Goal: Task Accomplishment & Management: Use online tool/utility

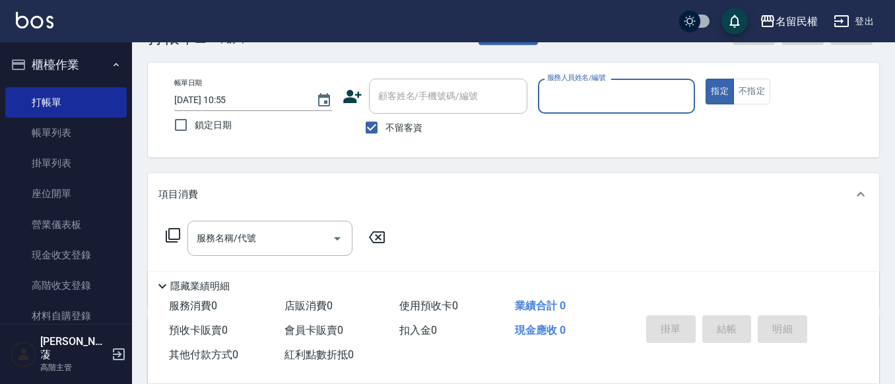
scroll to position [66, 0]
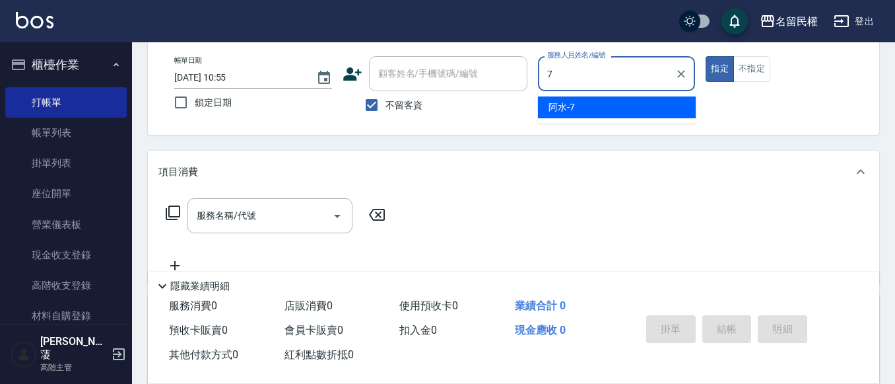
type input "阿水-7"
type button "true"
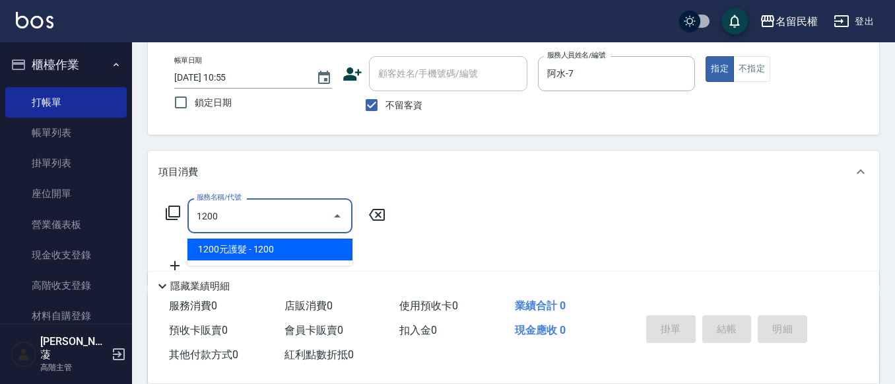
click at [248, 223] on input "1200" at bounding box center [259, 215] width 133 height 23
click at [315, 215] on input "1200" at bounding box center [259, 215] width 133 height 23
type input "1"
type input "鎘"
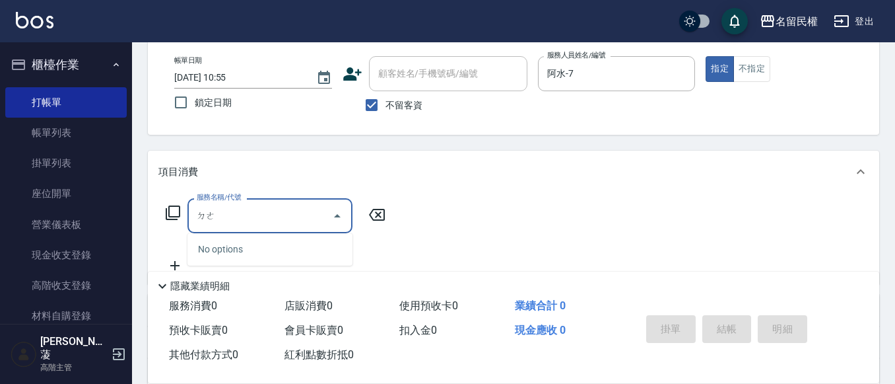
type input "德"
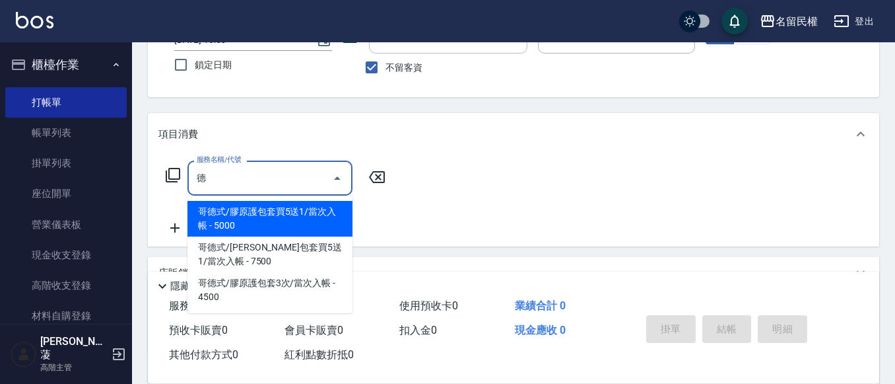
scroll to position [98, 0]
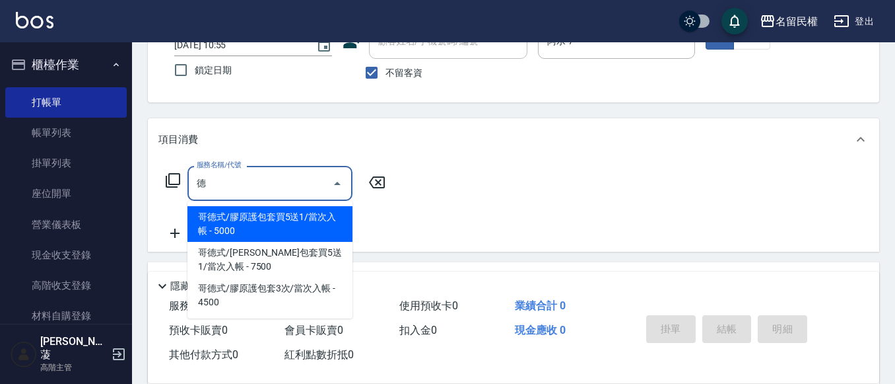
click at [263, 186] on input "德" at bounding box center [259, 183] width 133 height 23
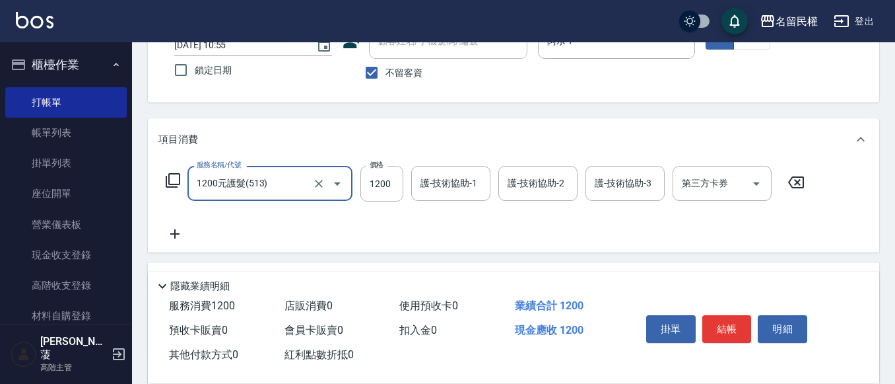
type input "1200元護髮(513)"
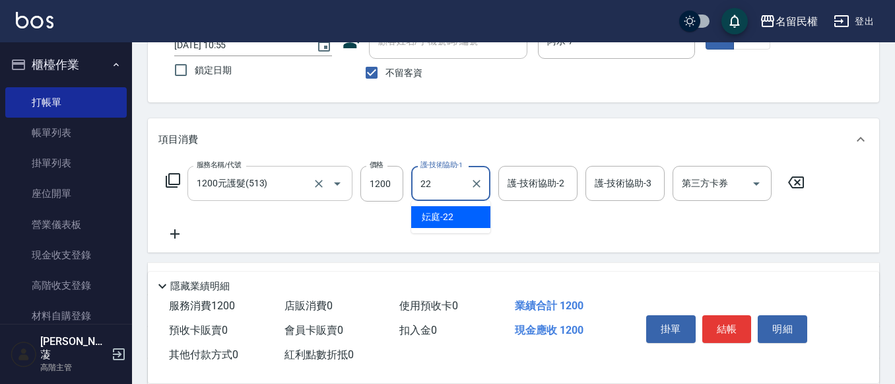
type input "妘庭-22"
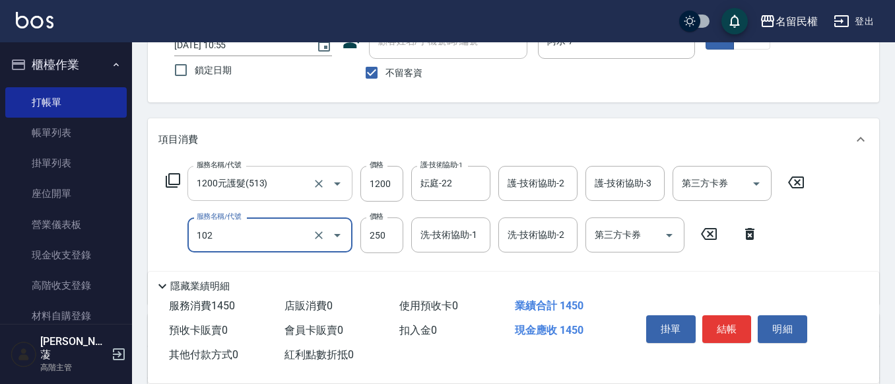
type input "指定洗髮(102)"
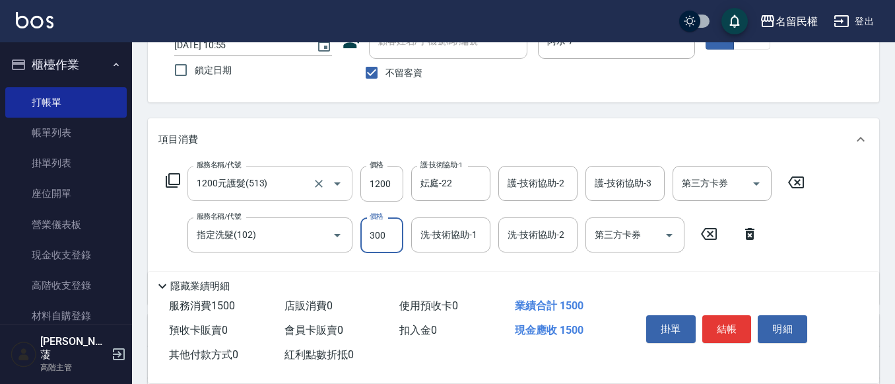
type input "300"
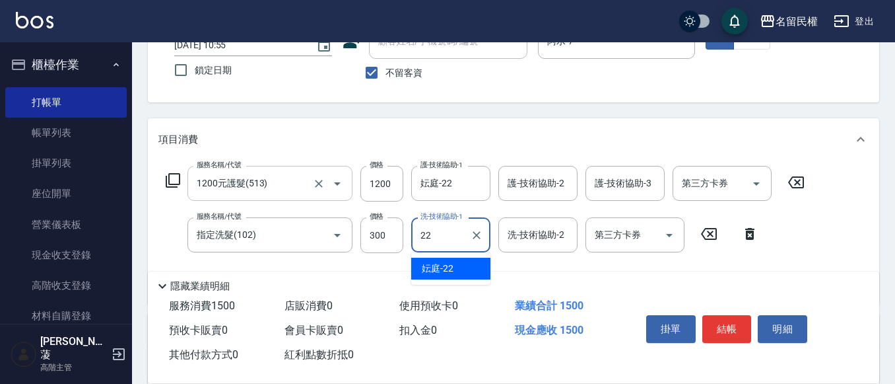
type input "妘庭-22"
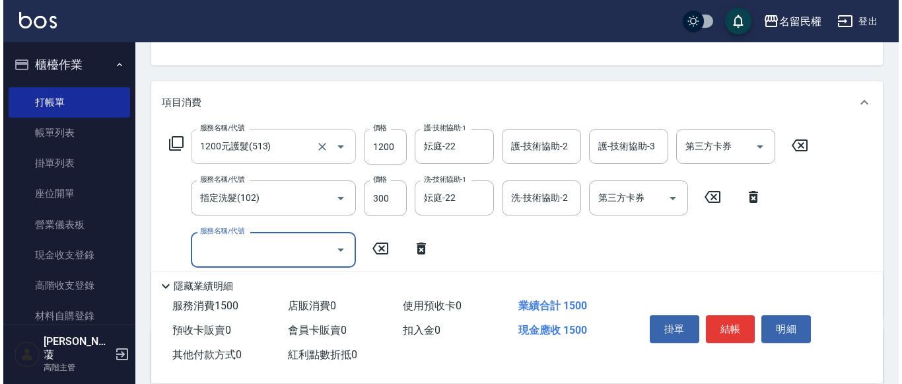
scroll to position [164, 0]
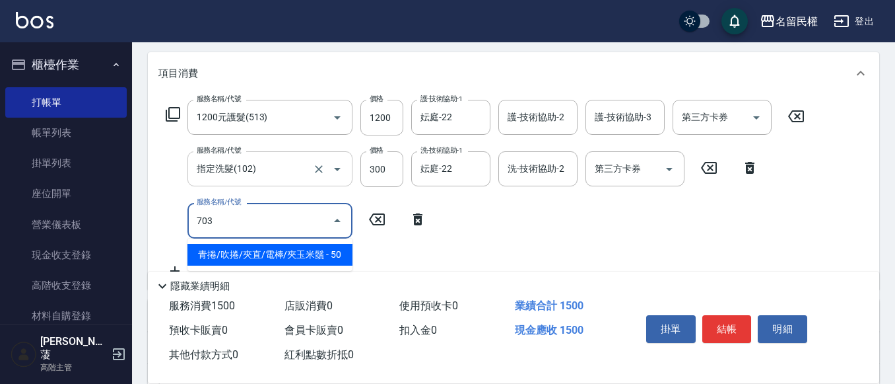
type input "青捲/吹捲/夾直/電棒/夾玉米鬚(703)"
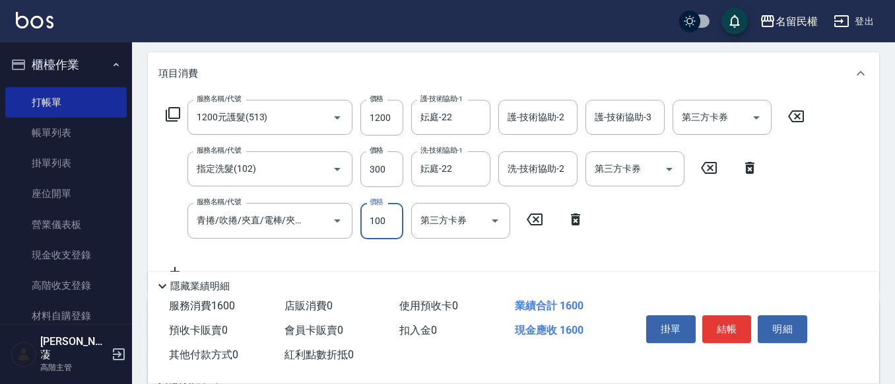
type input "100"
click at [646, 205] on div "服務名稱/代號 1200元護髮(513) 服務名稱/代號 價格 1200 價格 護-技術協助-1 妘庭-22 護-技術協助-1 護-技術協助-2 護-技術協助…" at bounding box center [485, 189] width 654 height 179
click at [724, 316] on button "結帳" at bounding box center [728, 329] width 50 height 28
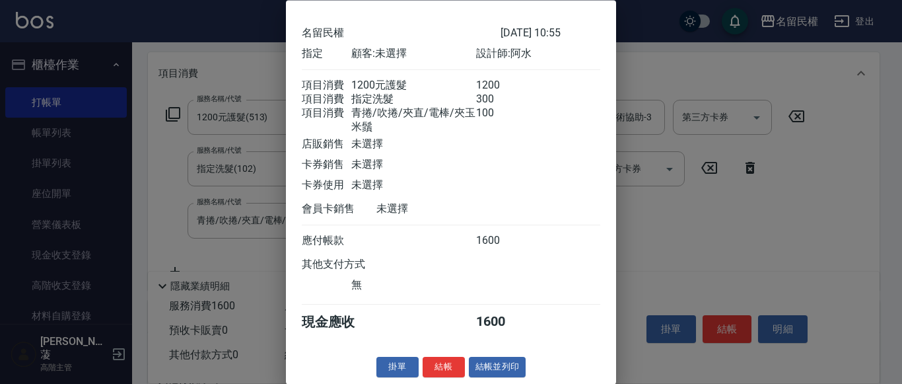
scroll to position [65, 0]
click at [437, 366] on button "結帳" at bounding box center [444, 367] width 42 height 20
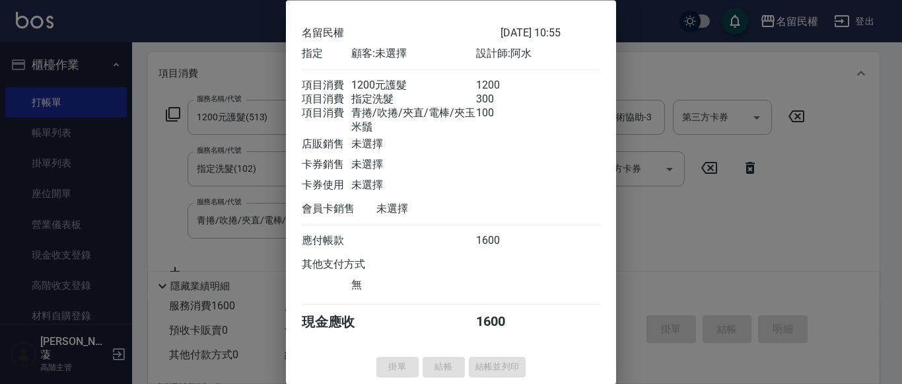
type input "[DATE] 11:27"
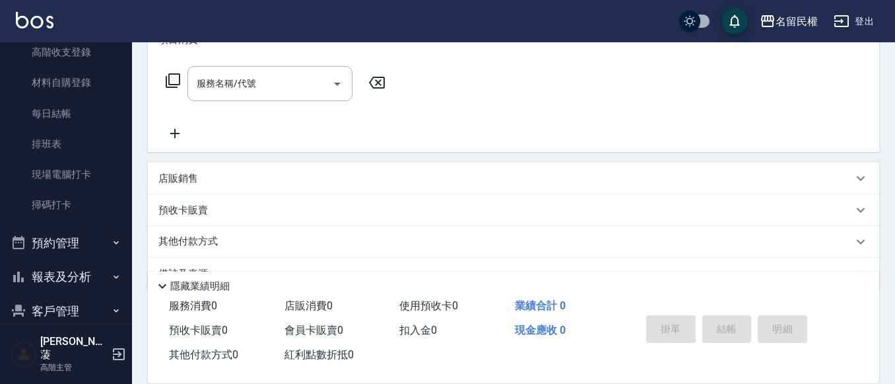
scroll to position [264, 0]
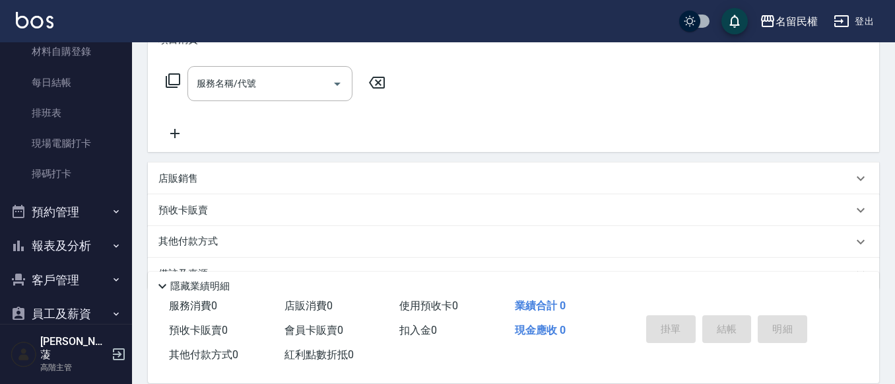
click at [65, 248] on button "報表及分析" at bounding box center [66, 245] width 122 height 34
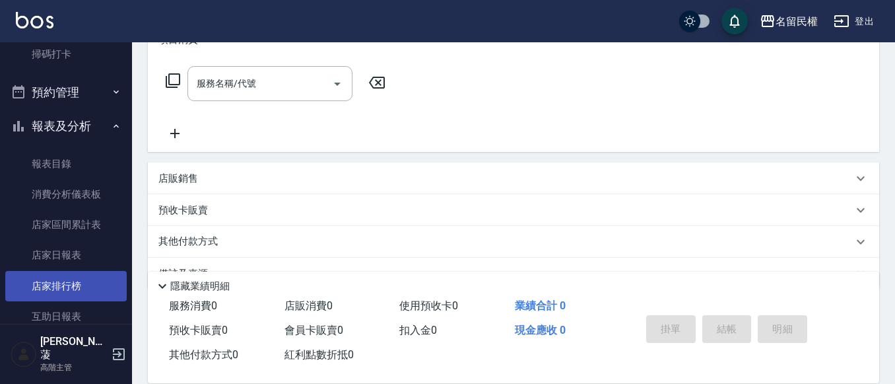
scroll to position [396, 0]
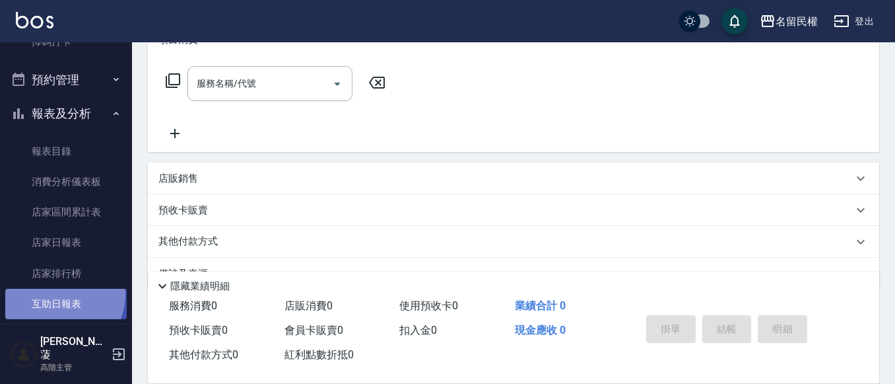
click at [58, 295] on link "互助日報表" at bounding box center [66, 304] width 122 height 30
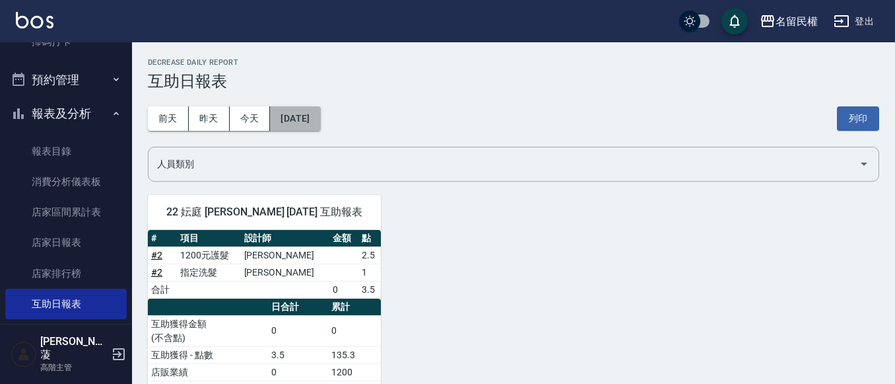
click at [302, 116] on button "[DATE]" at bounding box center [295, 118] width 50 height 24
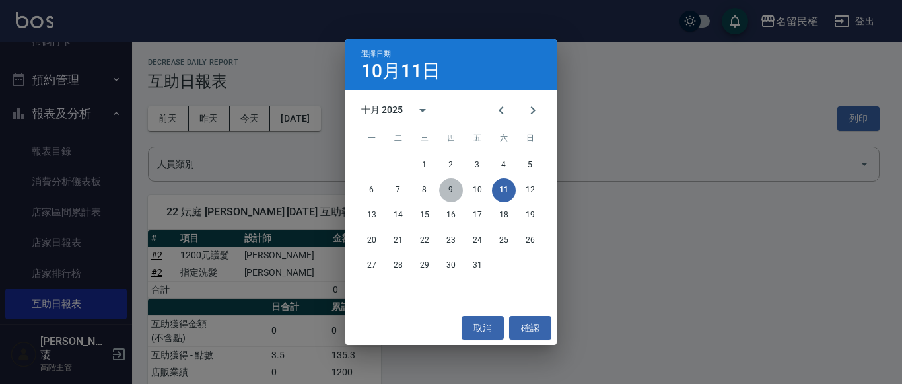
click at [442, 190] on button "9" at bounding box center [451, 190] width 24 height 24
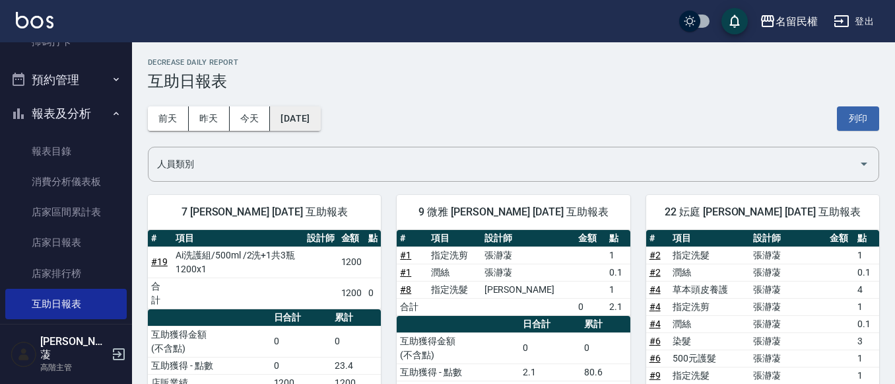
click at [320, 124] on button "[DATE]" at bounding box center [295, 118] width 50 height 24
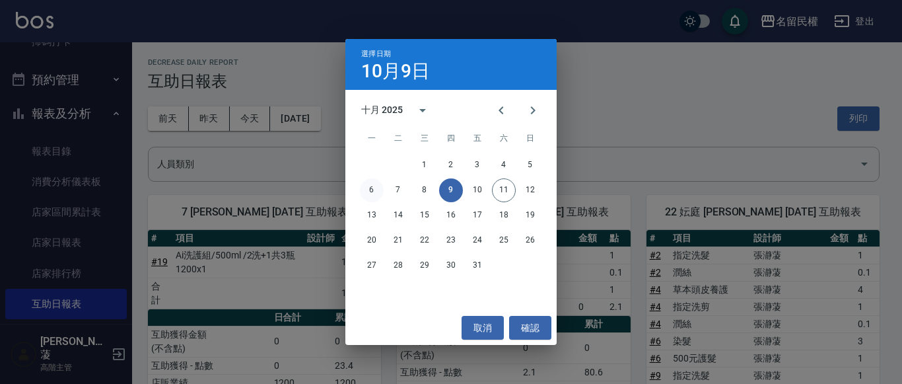
click at [368, 185] on button "6" at bounding box center [372, 190] width 24 height 24
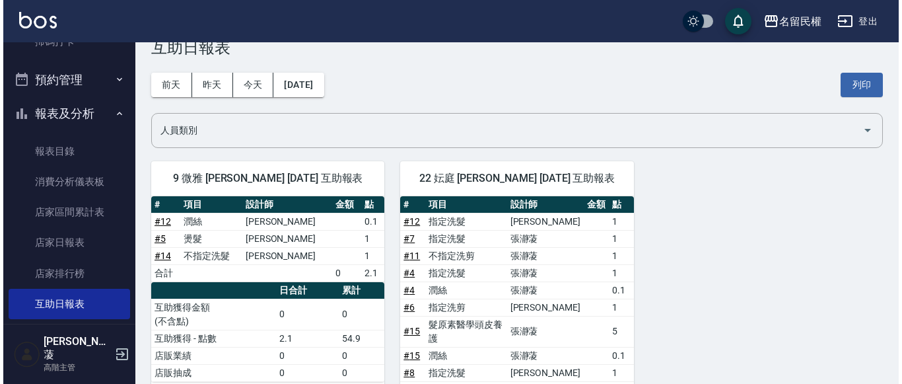
scroll to position [66, 0]
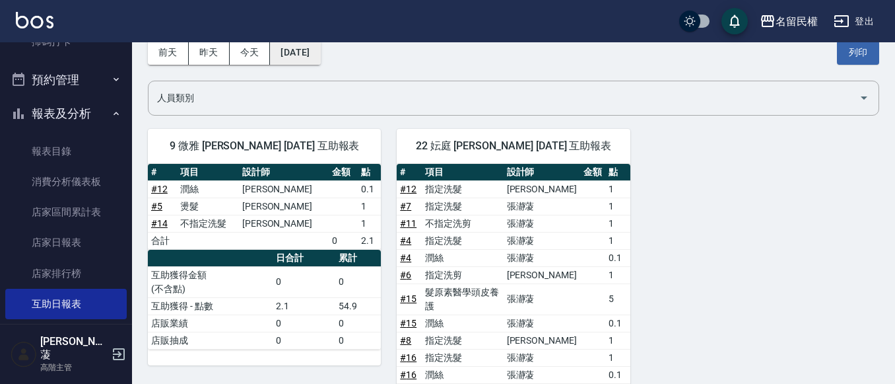
click at [292, 51] on button "[DATE]" at bounding box center [295, 52] width 50 height 24
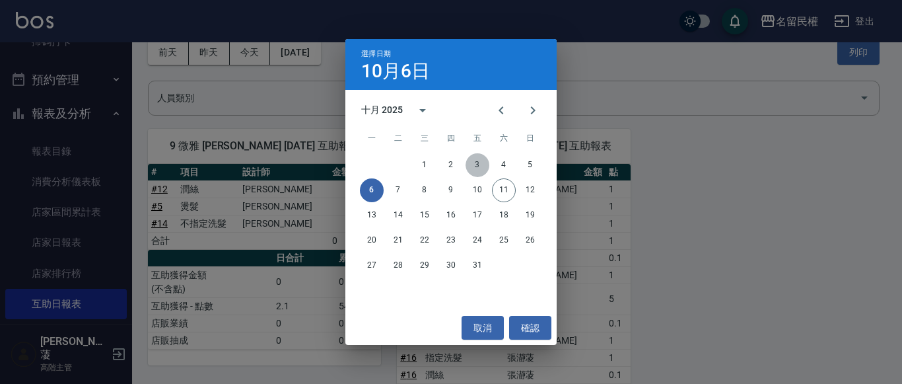
click at [480, 158] on button "3" at bounding box center [478, 165] width 24 height 24
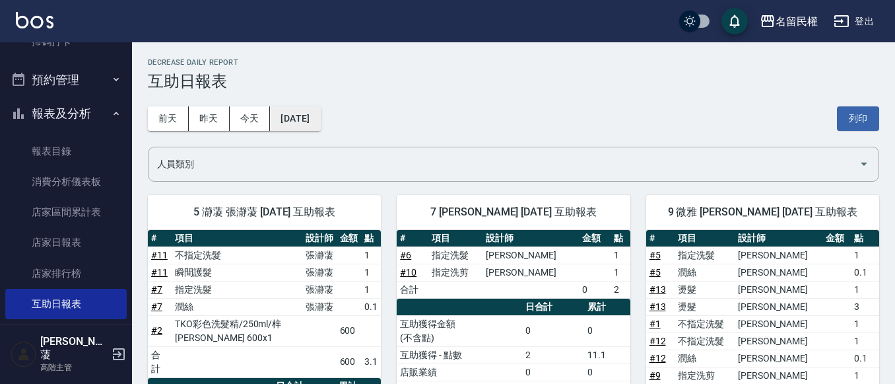
click at [311, 113] on button "[DATE]" at bounding box center [295, 118] width 50 height 24
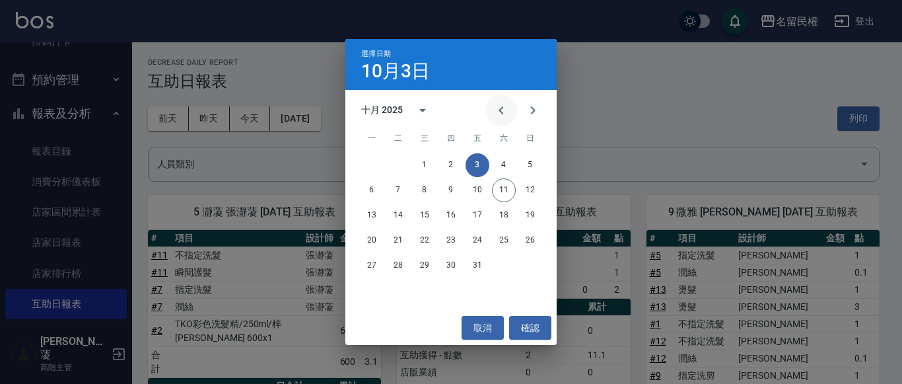
click at [495, 106] on icon "Previous month" at bounding box center [501, 110] width 16 height 16
click at [400, 190] on button "9" at bounding box center [398, 190] width 24 height 24
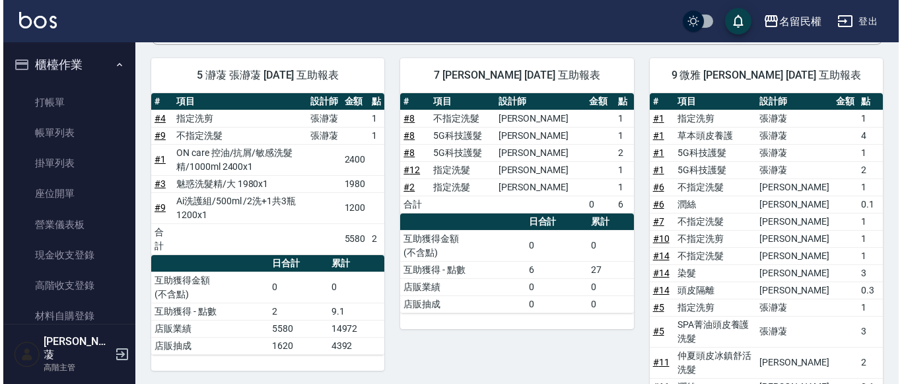
scroll to position [59, 0]
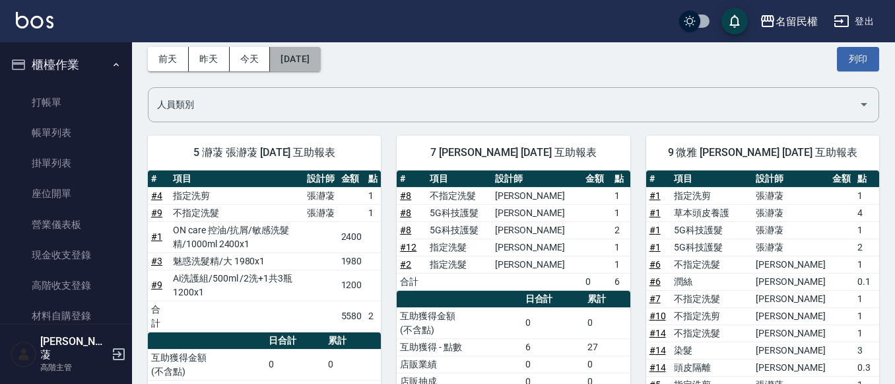
click at [287, 69] on button "[DATE]" at bounding box center [295, 59] width 50 height 24
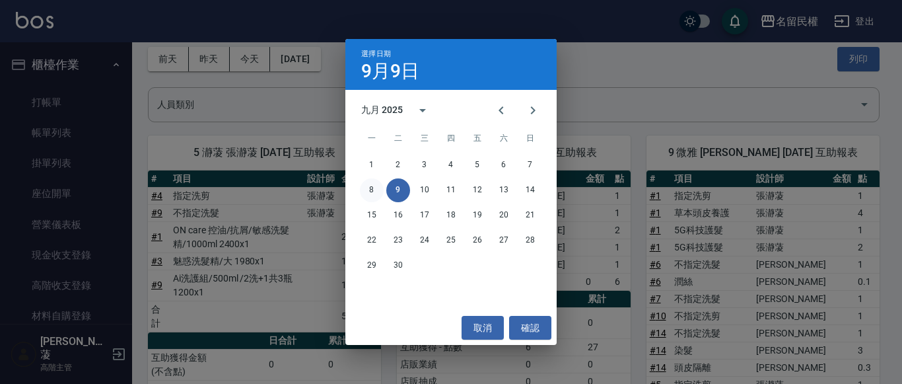
click at [372, 186] on button "8" at bounding box center [372, 190] width 24 height 24
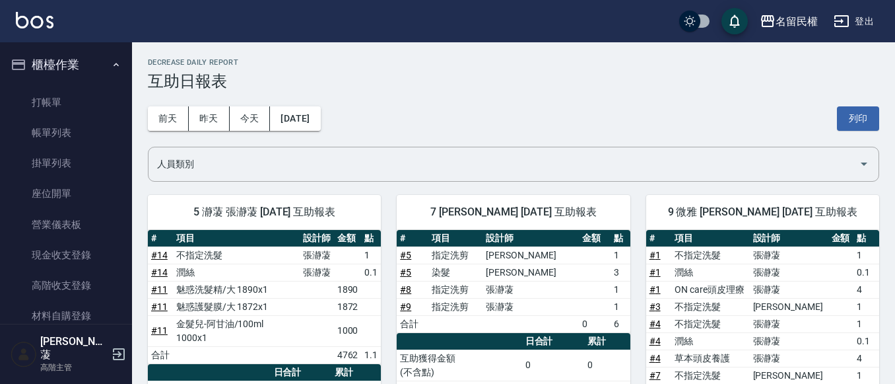
click at [325, 102] on div "[DATE] [DATE] [DATE] [DATE] 列印" at bounding box center [514, 118] width 732 height 56
click at [300, 120] on button "[DATE]" at bounding box center [295, 118] width 50 height 24
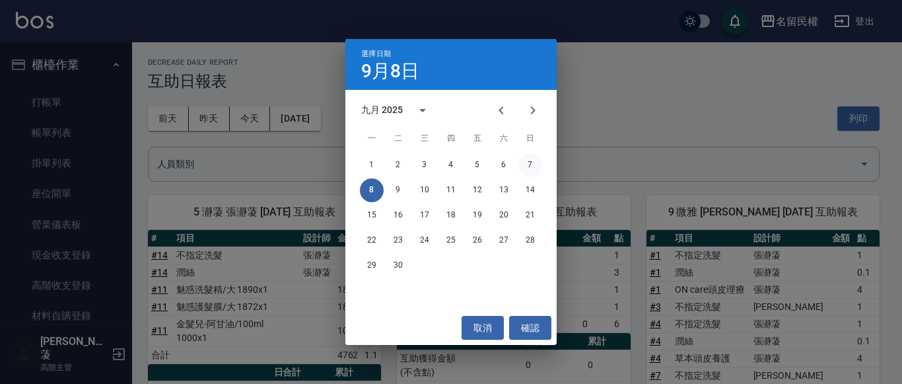
click at [520, 162] on button "7" at bounding box center [530, 165] width 24 height 24
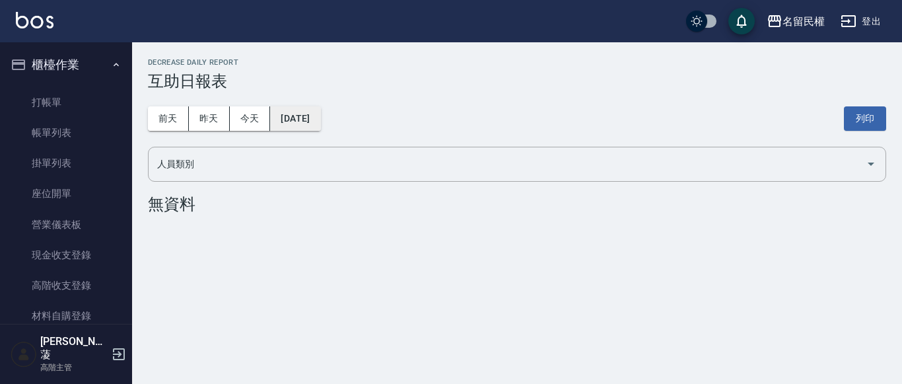
click at [320, 120] on button "[DATE]" at bounding box center [295, 118] width 50 height 24
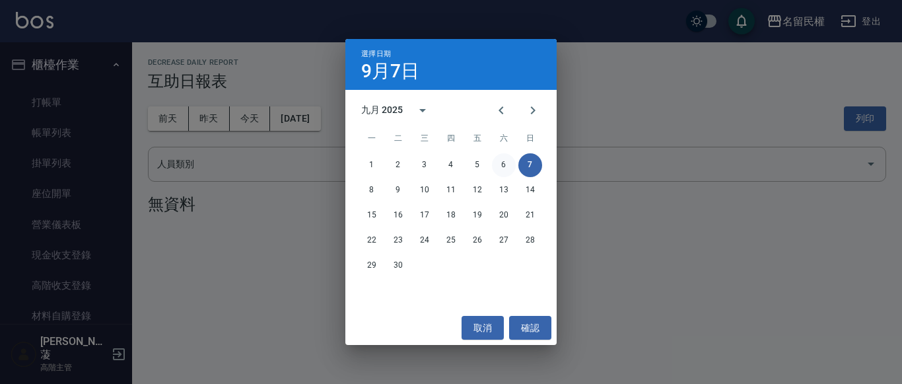
click at [496, 162] on button "6" at bounding box center [504, 165] width 24 height 24
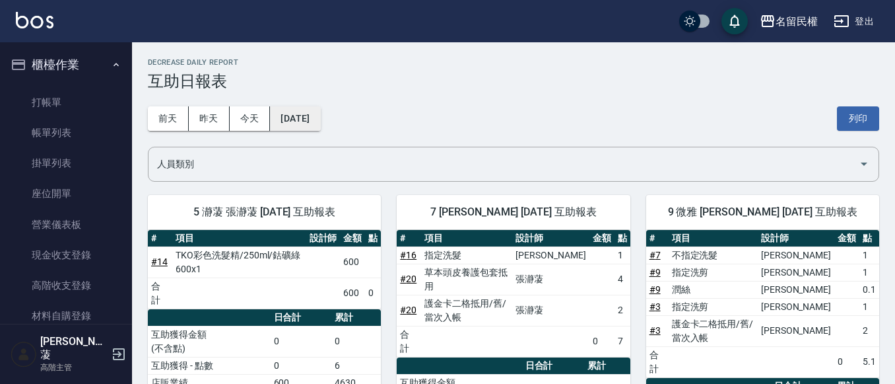
click at [298, 122] on button "[DATE]" at bounding box center [295, 118] width 50 height 24
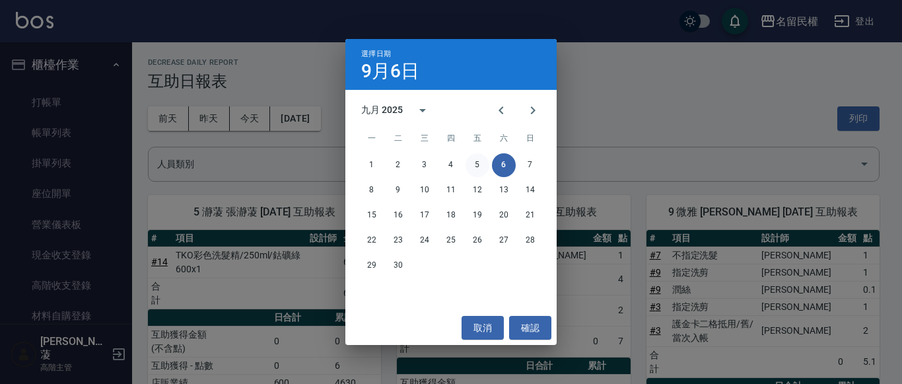
click at [470, 160] on button "5" at bounding box center [478, 165] width 24 height 24
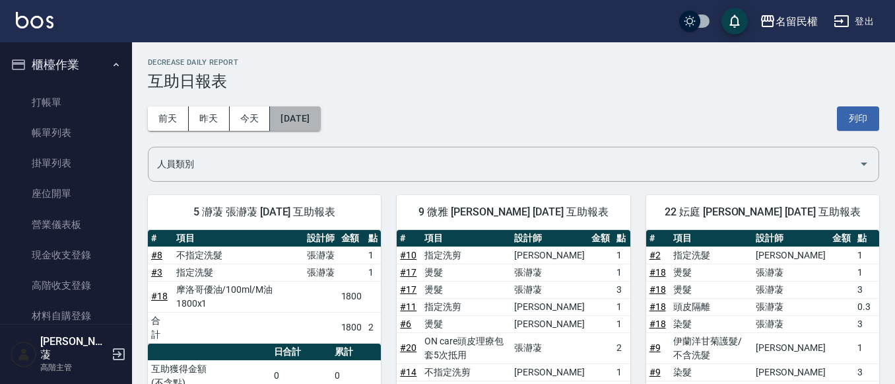
click at [316, 122] on button "[DATE]" at bounding box center [295, 118] width 50 height 24
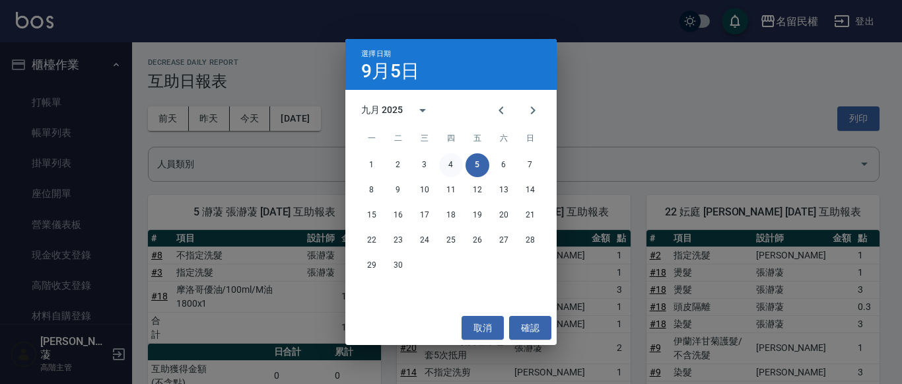
click at [441, 163] on button "4" at bounding box center [451, 165] width 24 height 24
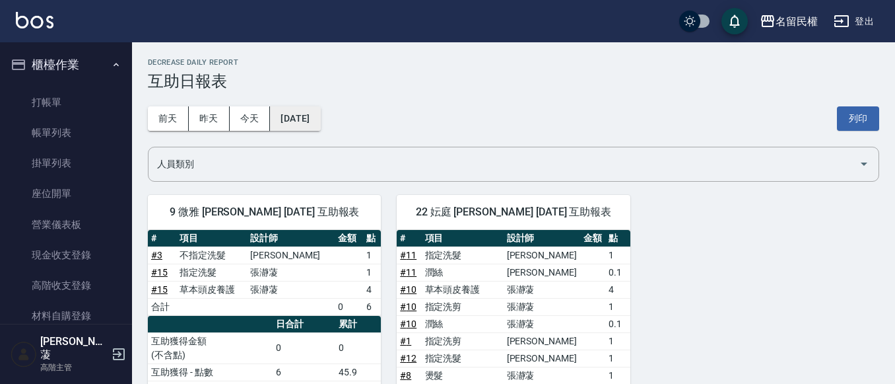
click at [301, 112] on button "[DATE]" at bounding box center [295, 118] width 50 height 24
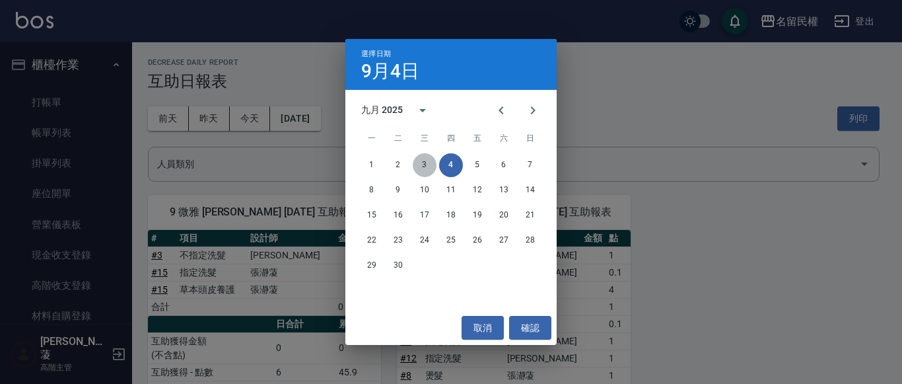
click at [415, 158] on button "3" at bounding box center [425, 165] width 24 height 24
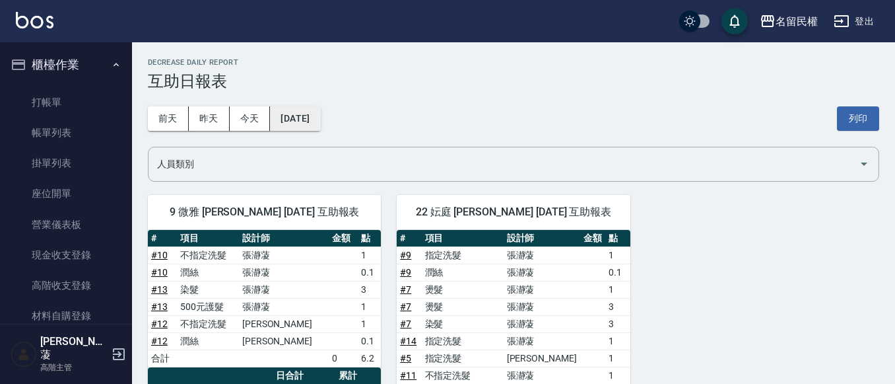
click at [300, 123] on button "[DATE]" at bounding box center [295, 118] width 50 height 24
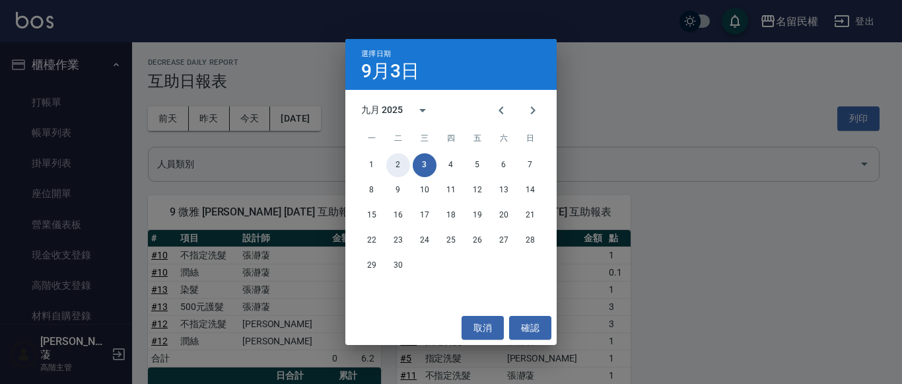
click at [397, 162] on button "2" at bounding box center [398, 165] width 24 height 24
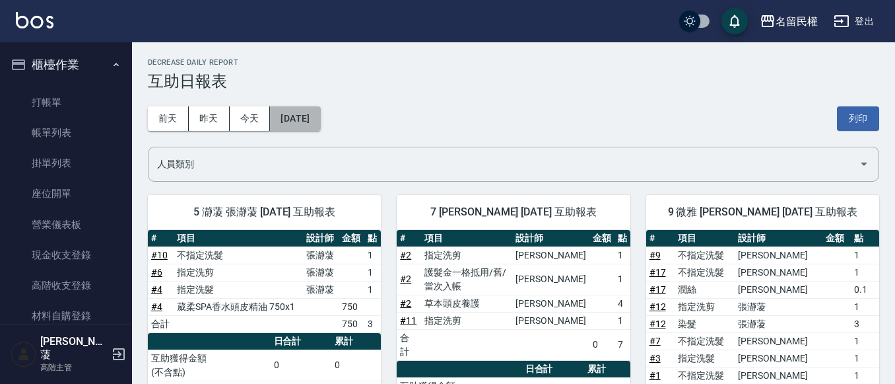
click at [302, 111] on button "[DATE]" at bounding box center [295, 118] width 50 height 24
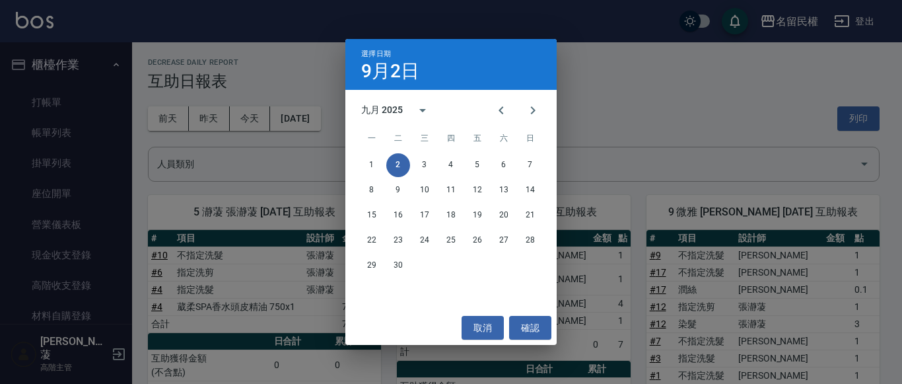
click at [217, 181] on div "選擇日期 [DATE] 九月 2025 一 二 三 四 五 六 日 1 2 3 4 5 6 7 8 9 10 11 12 13 14 15 16 17 18 …" at bounding box center [451, 192] width 902 height 384
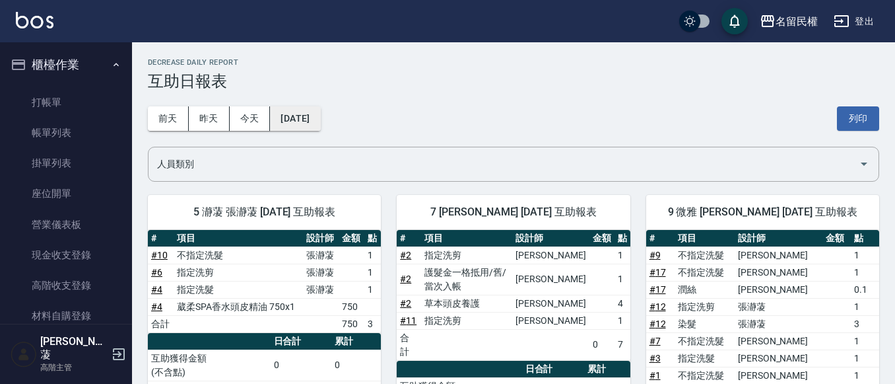
click at [305, 113] on button "[DATE]" at bounding box center [295, 118] width 50 height 24
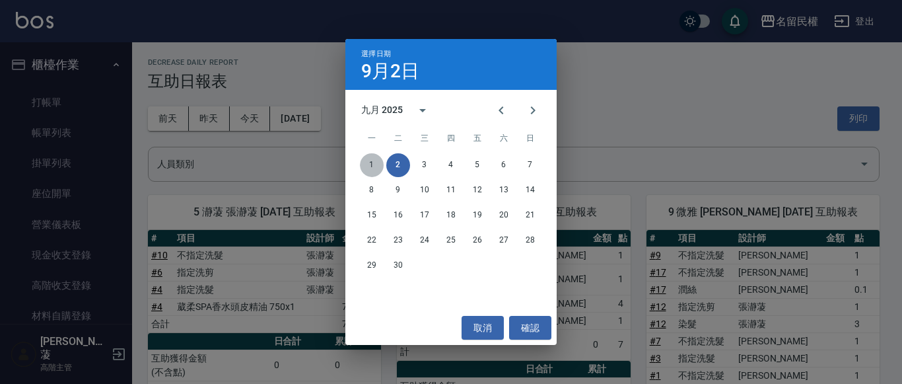
click at [372, 168] on button "1" at bounding box center [372, 165] width 24 height 24
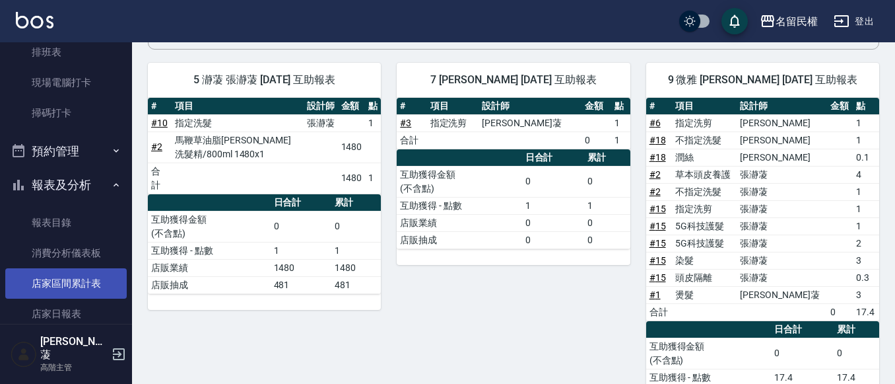
scroll to position [330, 0]
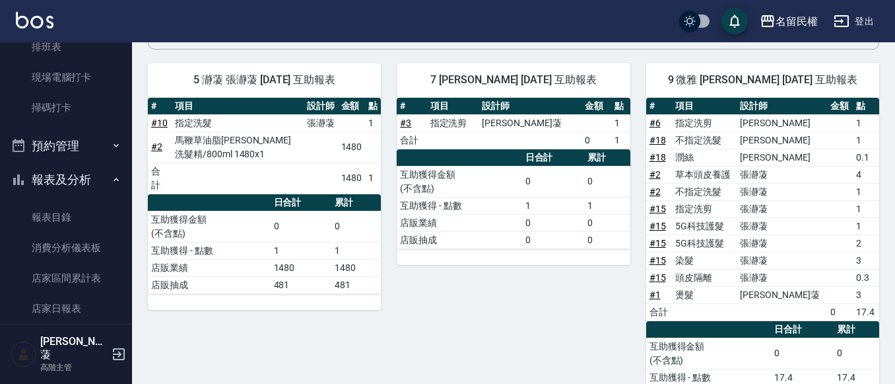
click at [112, 174] on icon "button" at bounding box center [116, 179] width 11 height 11
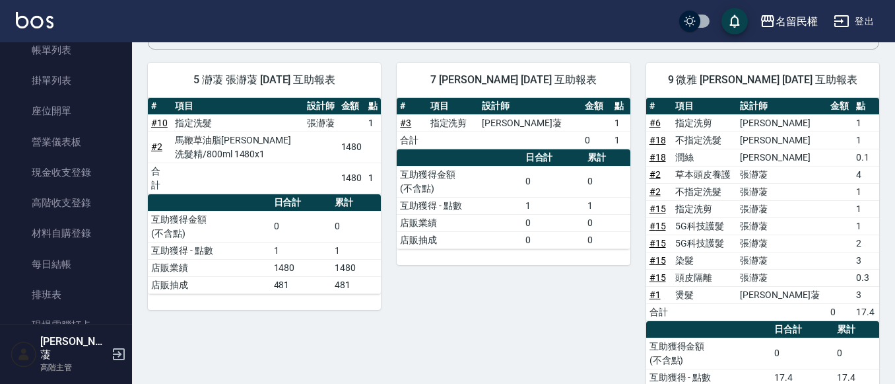
scroll to position [0, 0]
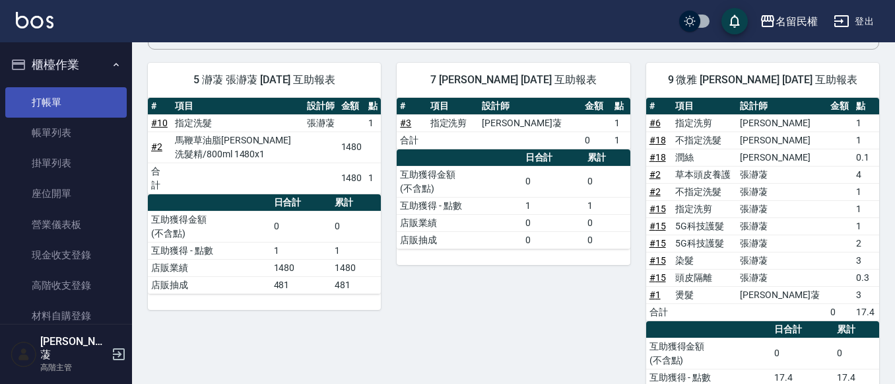
drag, startPoint x: 49, startPoint y: 83, endPoint x: 49, endPoint y: 92, distance: 8.6
click at [50, 88] on ul "打帳單 帳單列表 掛單列表 座位開單 營業儀表板 現金收支登錄 高階收支登錄 材料自購登錄 每日結帳 排班表 現場電腦打卡 掃碼打卡" at bounding box center [66, 270] width 122 height 377
click at [45, 103] on link "打帳單" at bounding box center [66, 102] width 122 height 30
